Goal: Go to known website: Go to known website

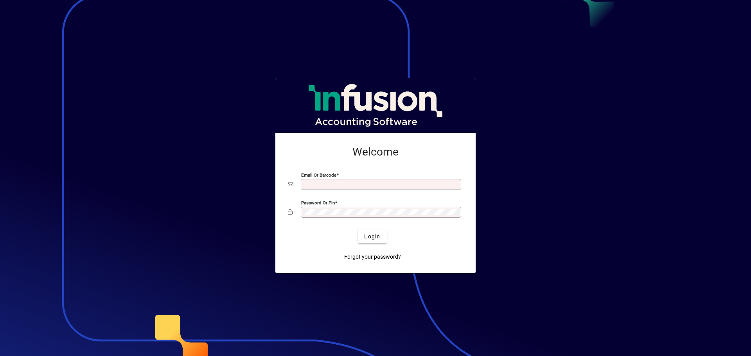
type input "**********"
click at [378, 235] on span "Login" at bounding box center [372, 237] width 16 height 8
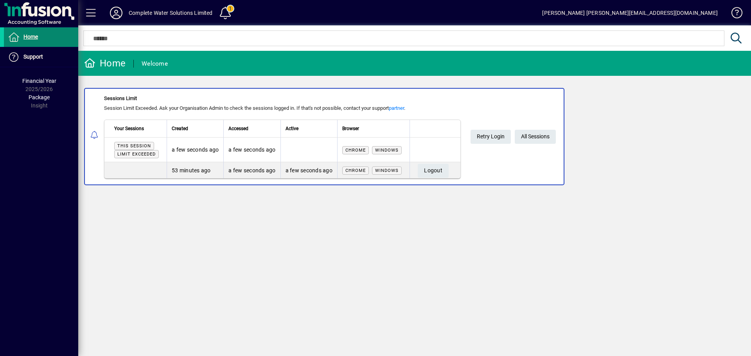
click at [39, 38] on span at bounding box center [41, 37] width 74 height 19
